Goal: Task Accomplishment & Management: Manage account settings

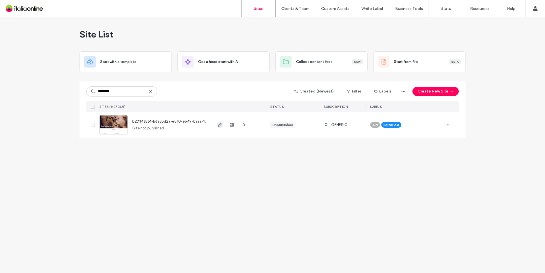
type input "********"
click at [220, 126] on use "button" at bounding box center [219, 124] width 3 height 3
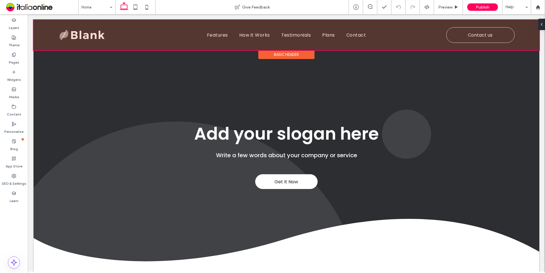
click at [283, 54] on div "Basic Header" at bounding box center [286, 54] width 56 height 9
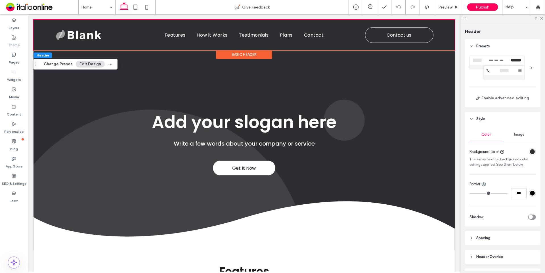
click at [531, 151] on div "rgba(45, 46, 50, 1)" at bounding box center [532, 151] width 5 height 5
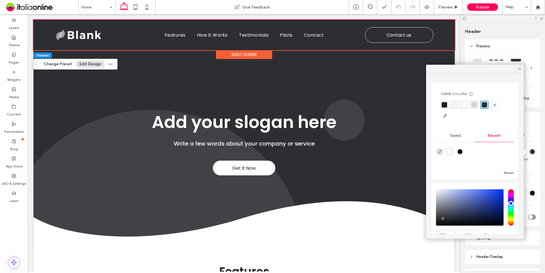
click at [518, 68] on icon at bounding box center [519, 68] width 5 height 5
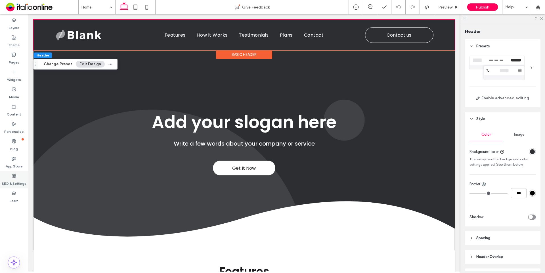
click at [16, 184] on label "SEO & Settings" at bounding box center [14, 182] width 25 height 8
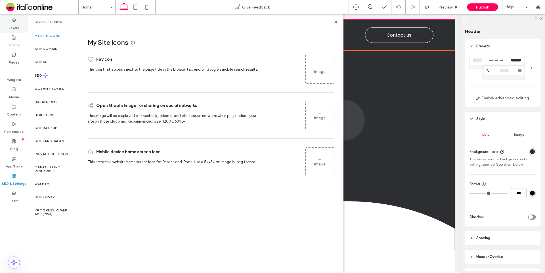
click at [14, 25] on label "Layers" at bounding box center [14, 26] width 11 height 8
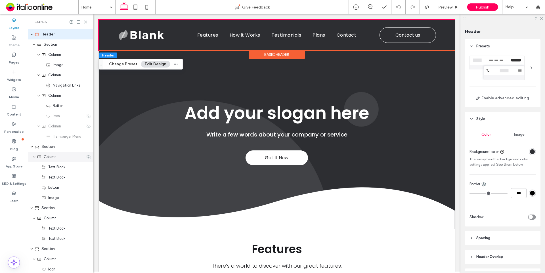
drag, startPoint x: 12, startPoint y: 177, endPoint x: 59, endPoint y: 159, distance: 49.5
click at [12, 177] on use at bounding box center [14, 176] width 4 height 4
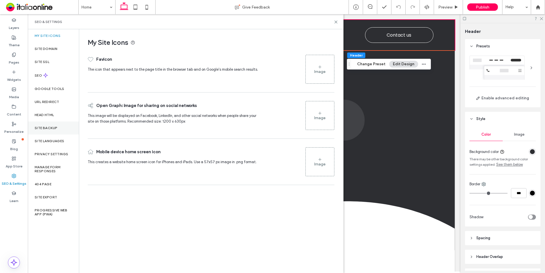
click at [54, 128] on label "Site Backup" at bounding box center [46, 128] width 23 height 4
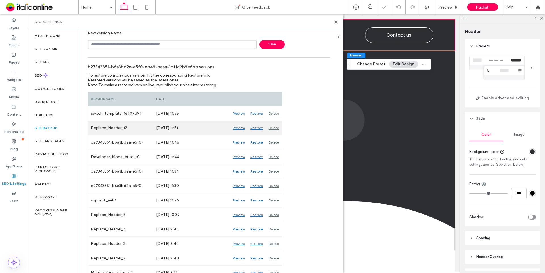
scroll to position [34, 0]
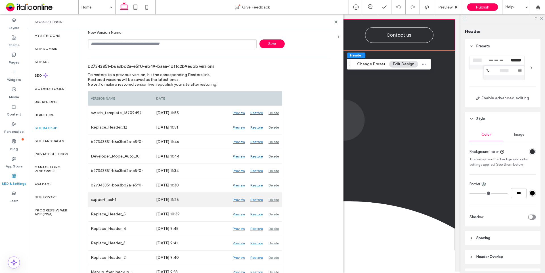
click at [258, 201] on div "Restore" at bounding box center [257, 200] width 18 height 14
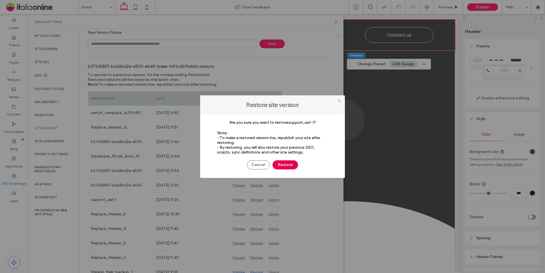
click at [286, 166] on button "Restore" at bounding box center [286, 164] width 26 height 9
